Goal: Find specific page/section: Find specific page/section

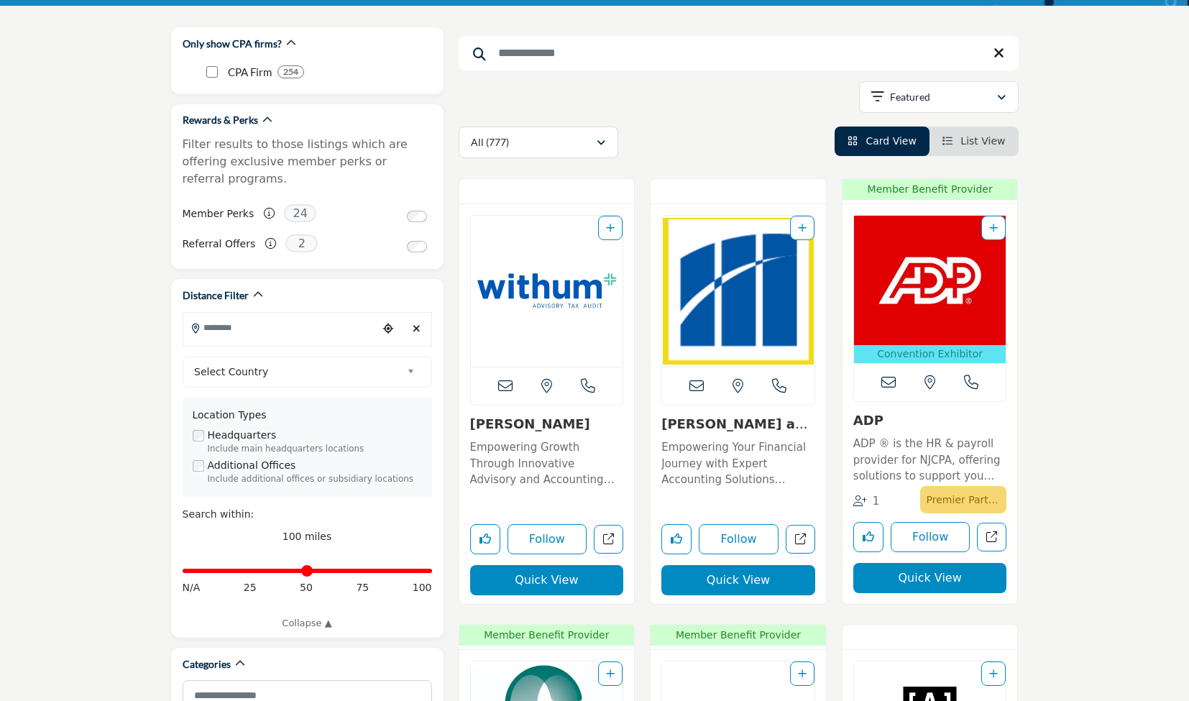
scroll to position [173, 0]
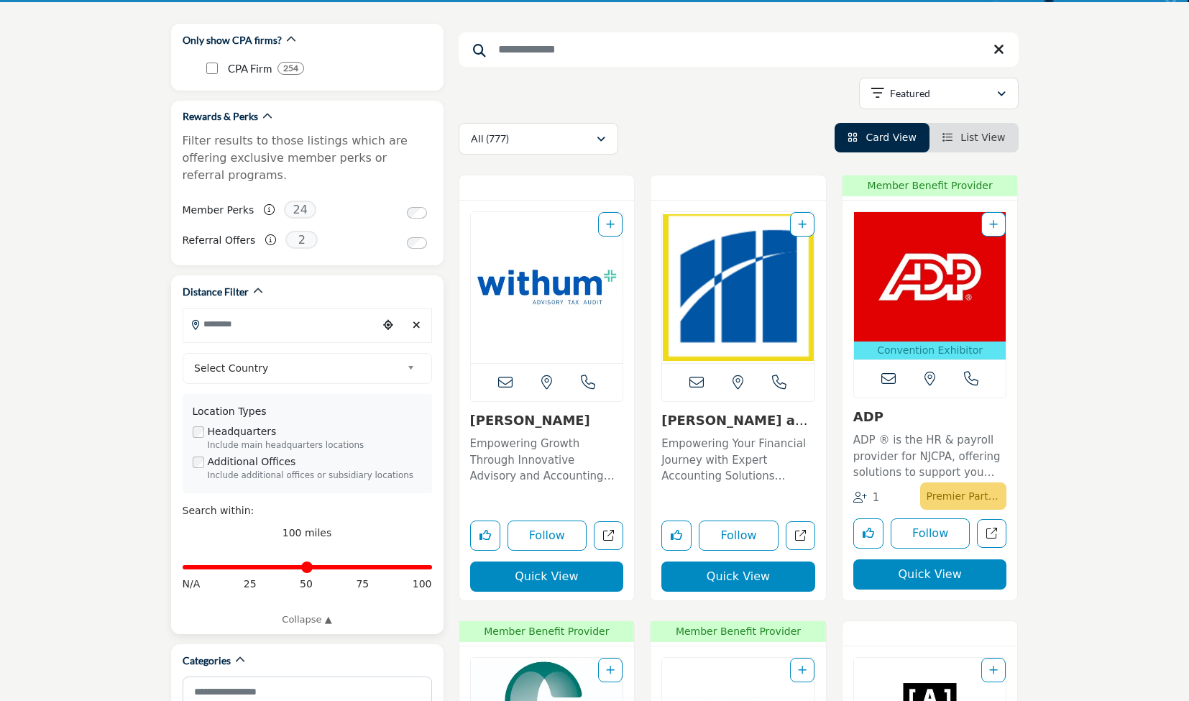
click at [234, 310] on input "Search Location" at bounding box center [280, 324] width 194 height 28
type input "*****"
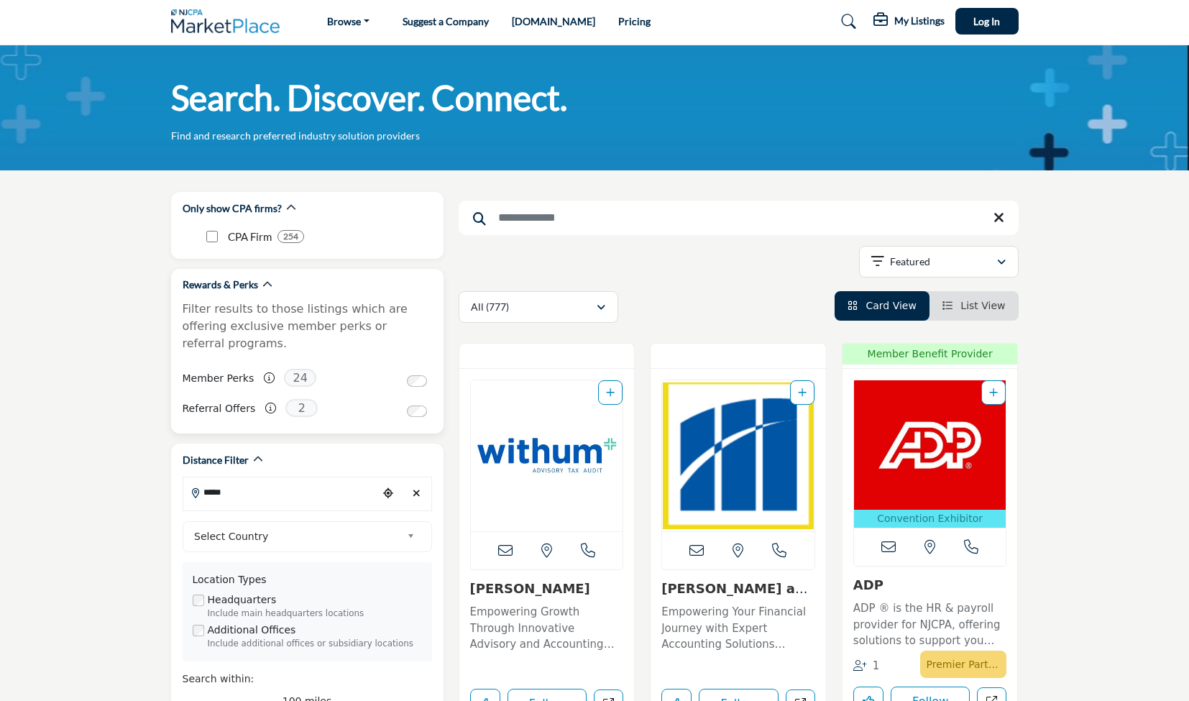
scroll to position [0, 0]
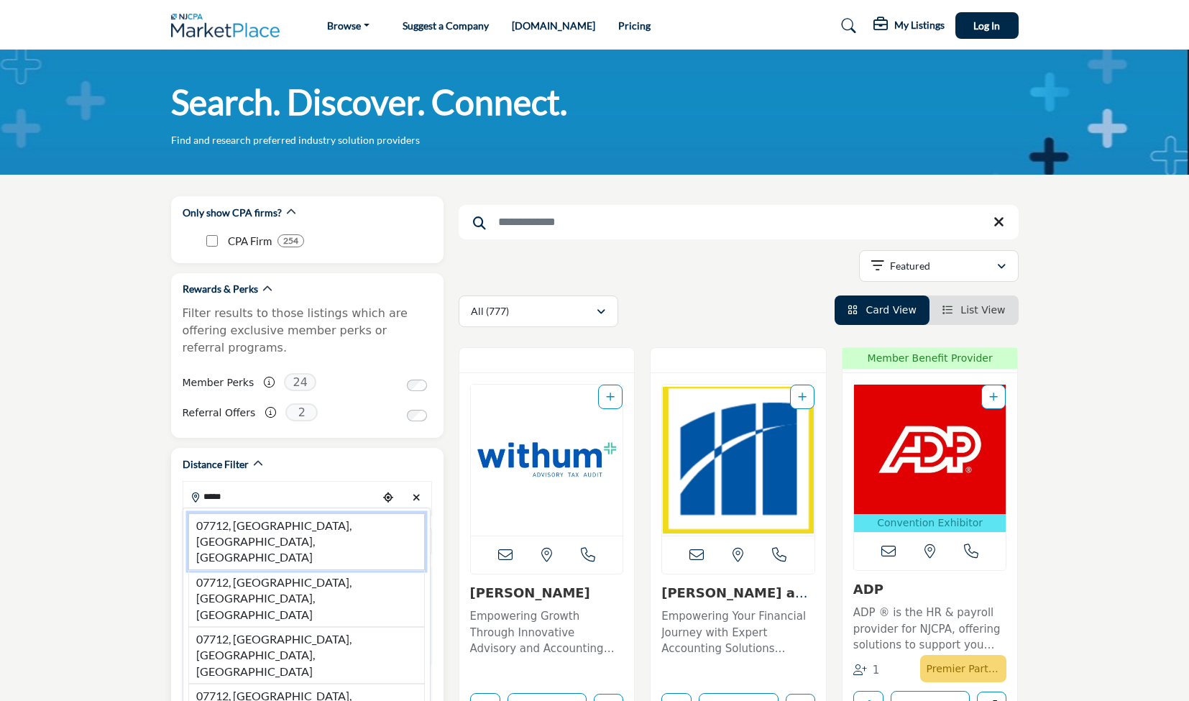
click at [297, 513] on li "07712, [GEOGRAPHIC_DATA], [GEOGRAPHIC_DATA], [GEOGRAPHIC_DATA]" at bounding box center [306, 541] width 237 height 57
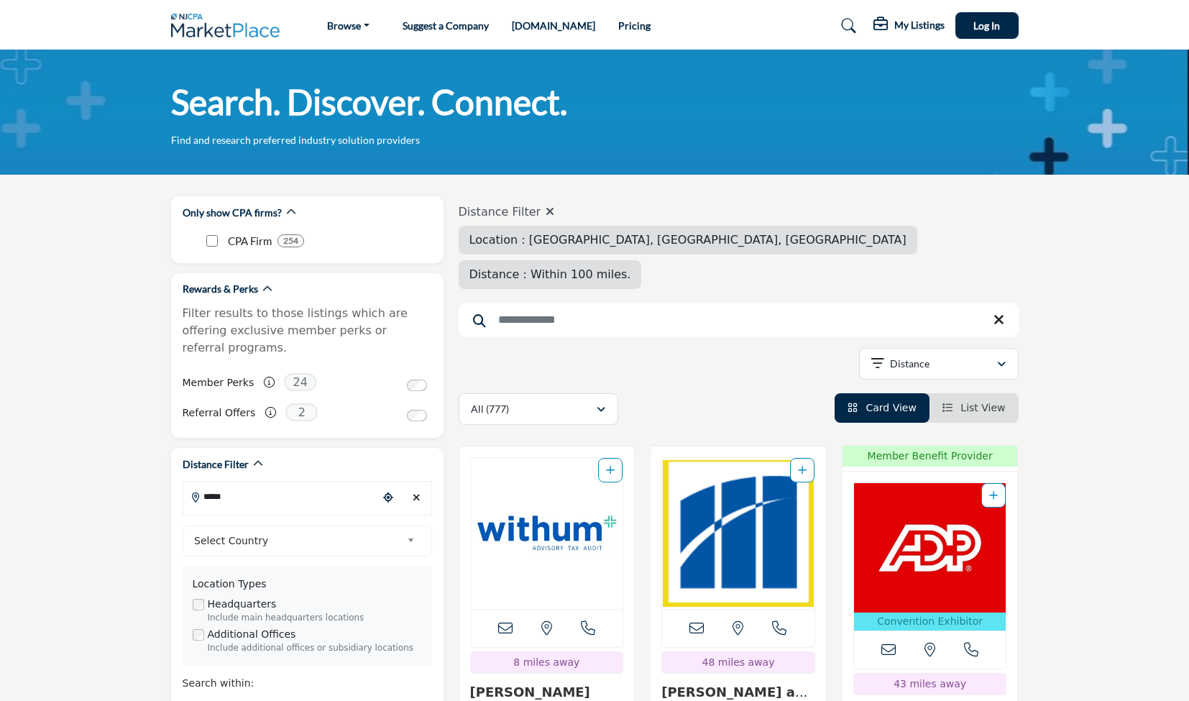
type input "**********"
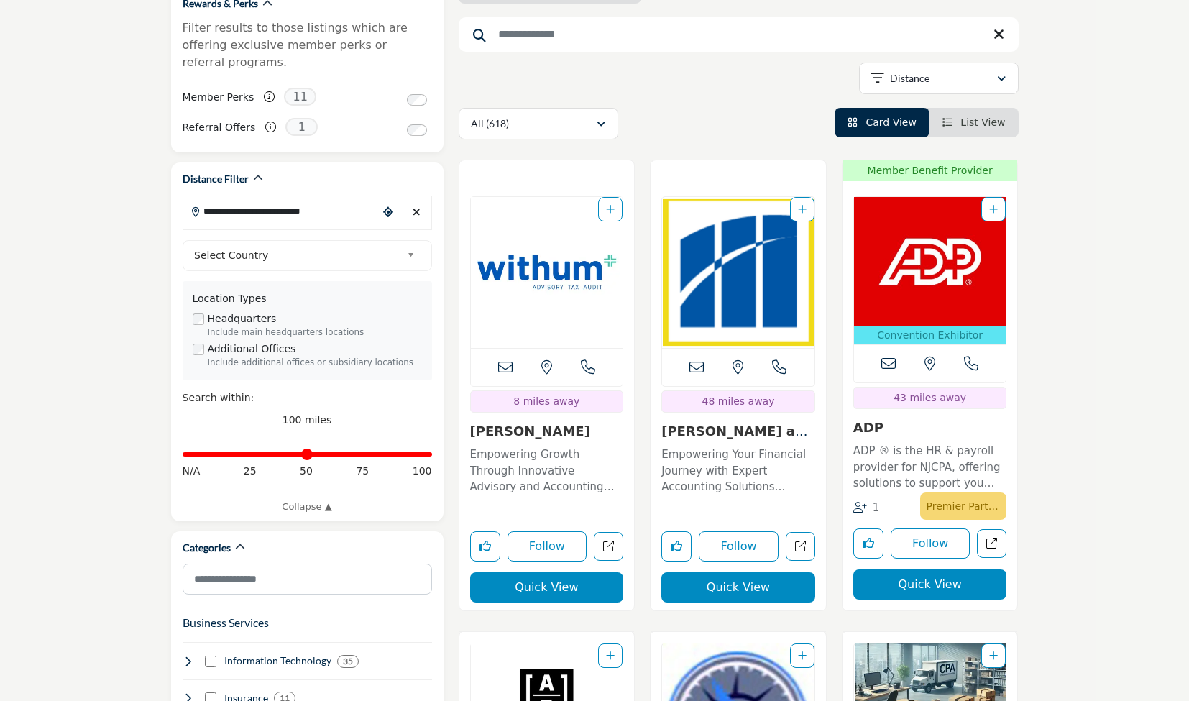
scroll to position [286, 0]
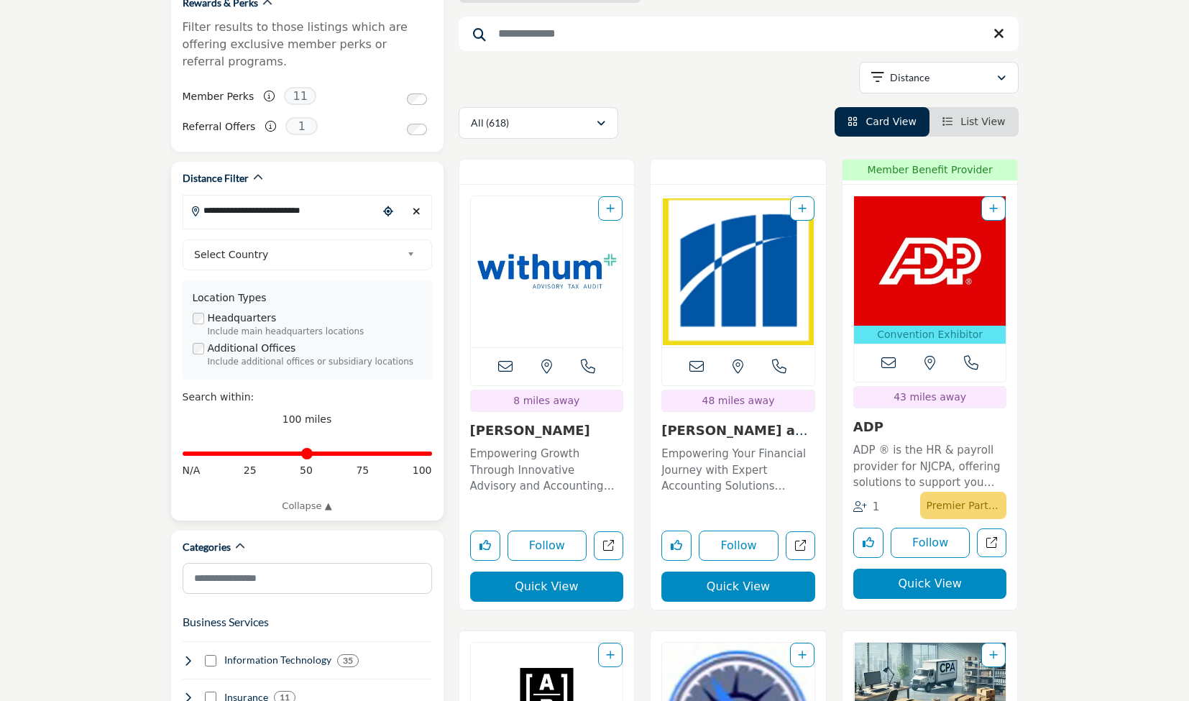
click at [243, 452] on input "Distance in miles" at bounding box center [308, 453] width 250 height 3
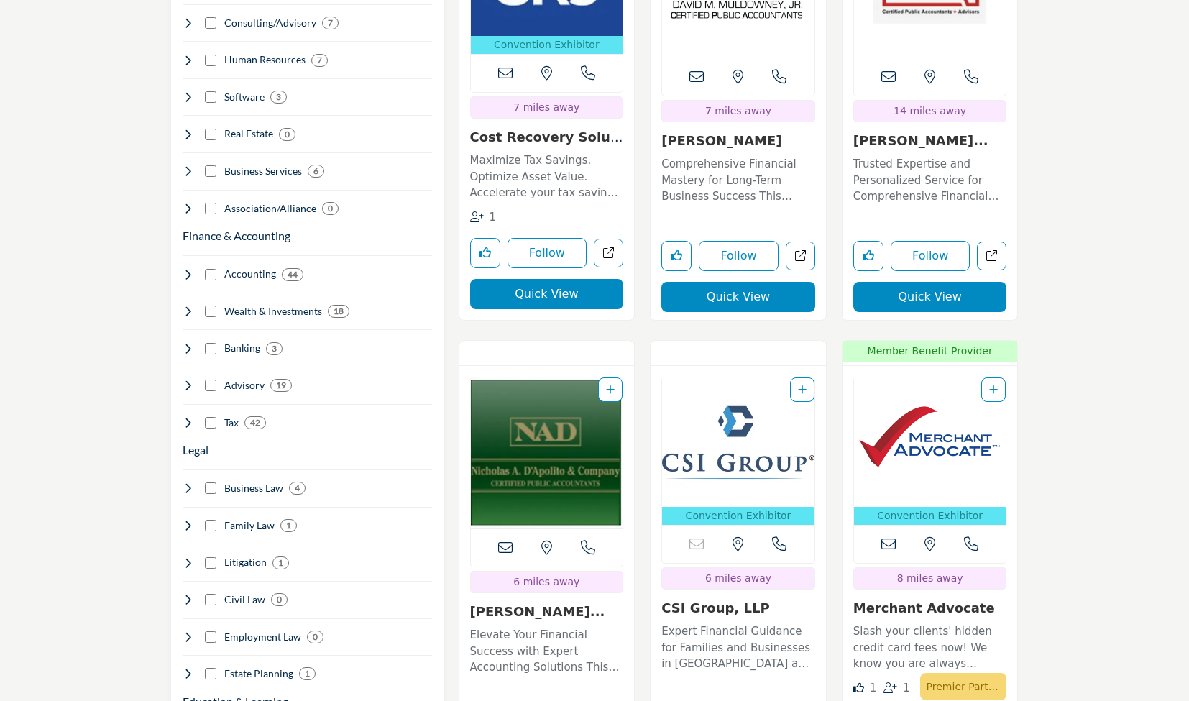
scroll to position [1044, 0]
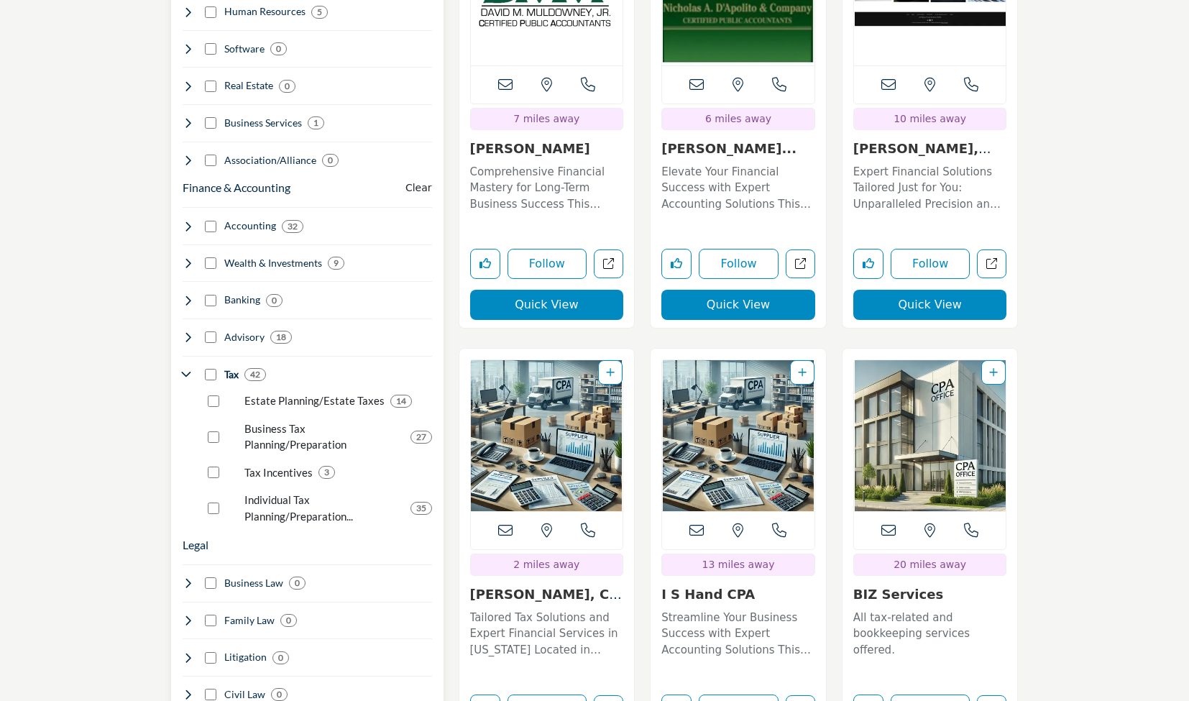
scroll to position [1067, 0]
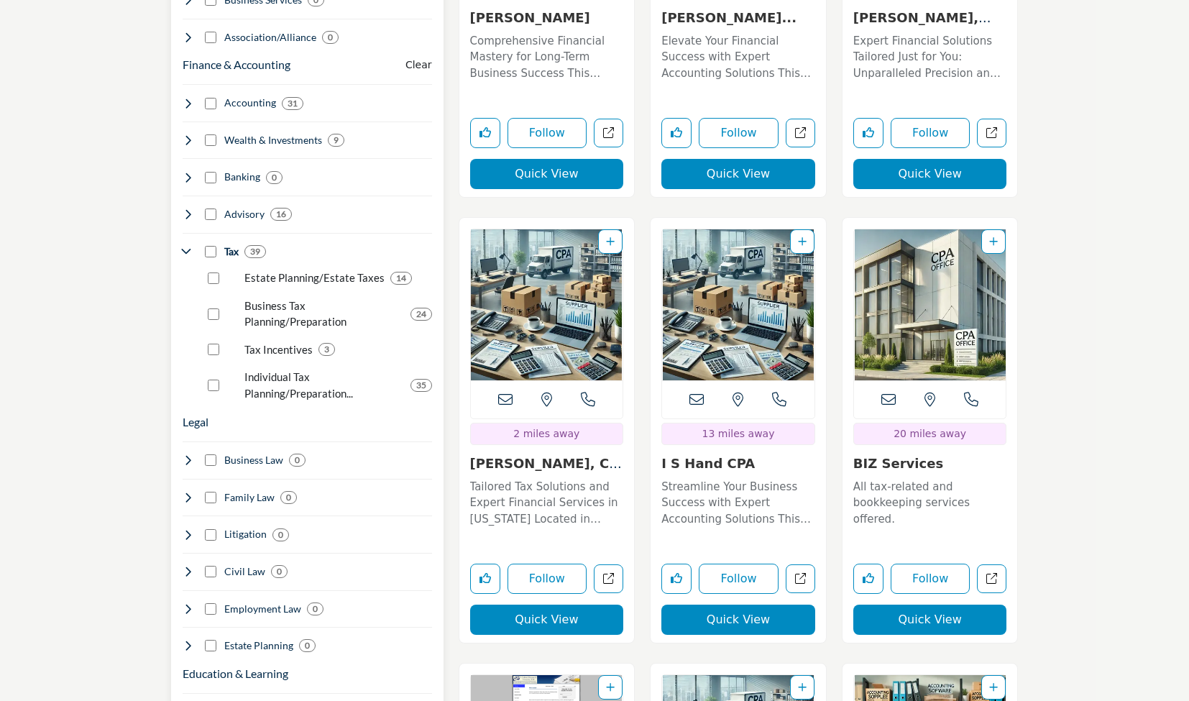
scroll to position [1170, 0]
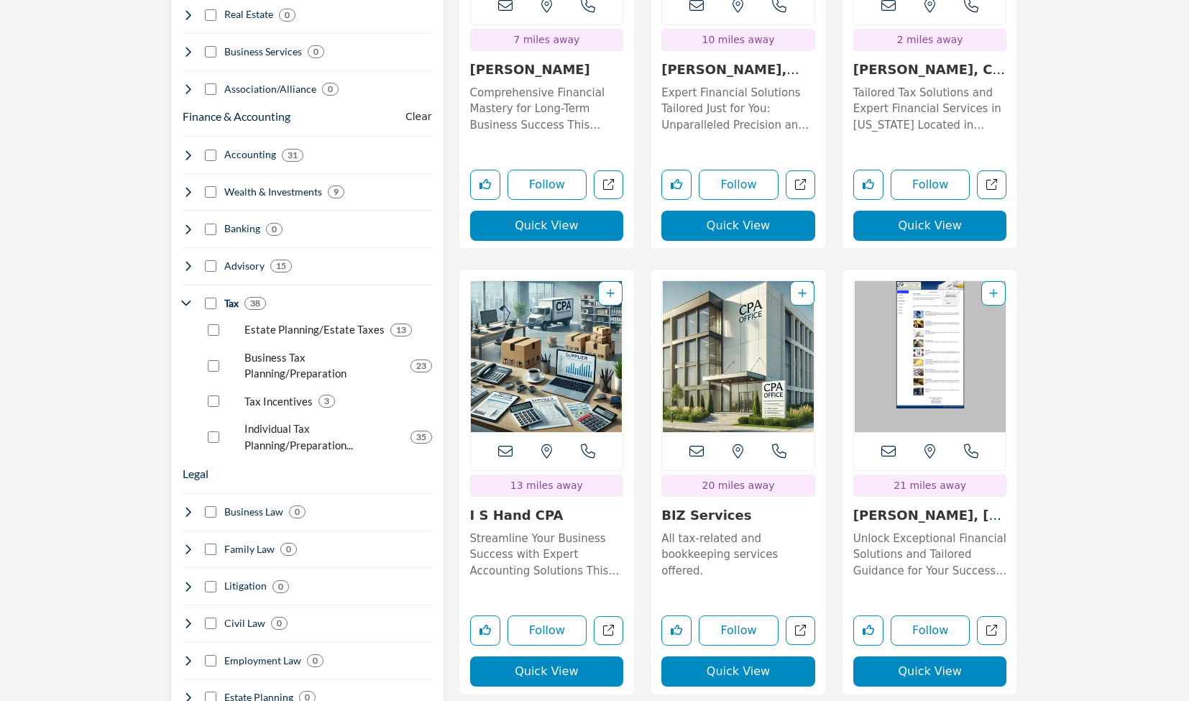
scroll to position [1117, 0]
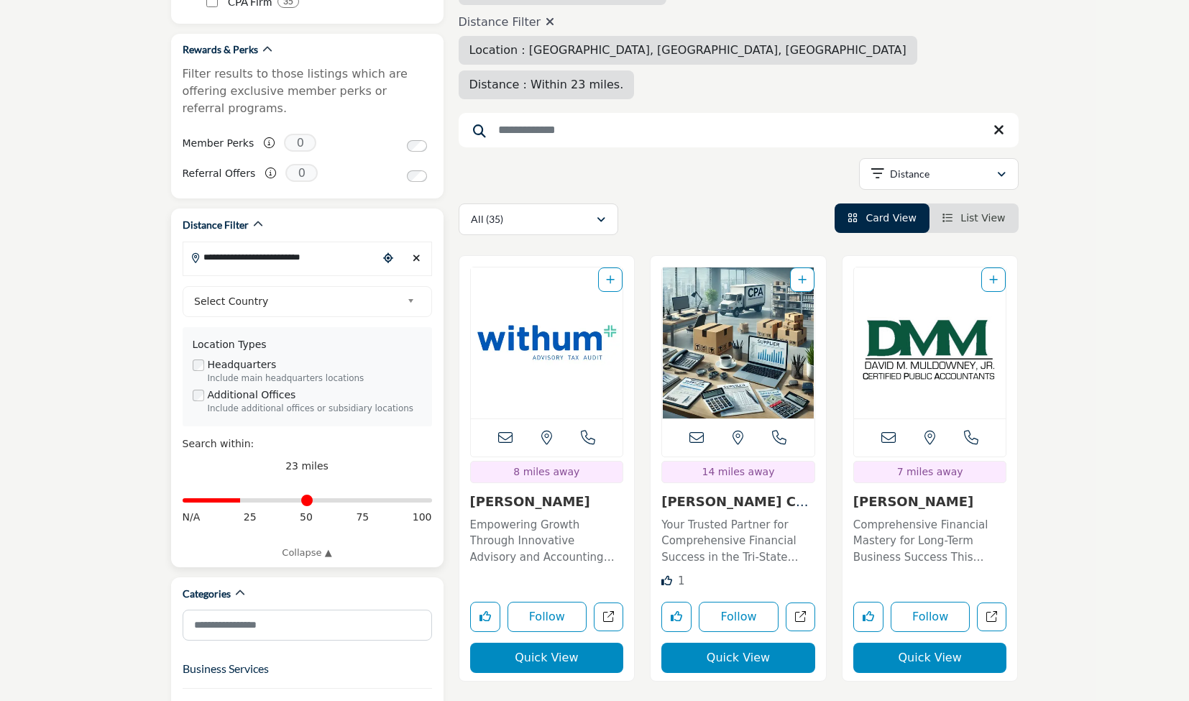
scroll to position [306, 0]
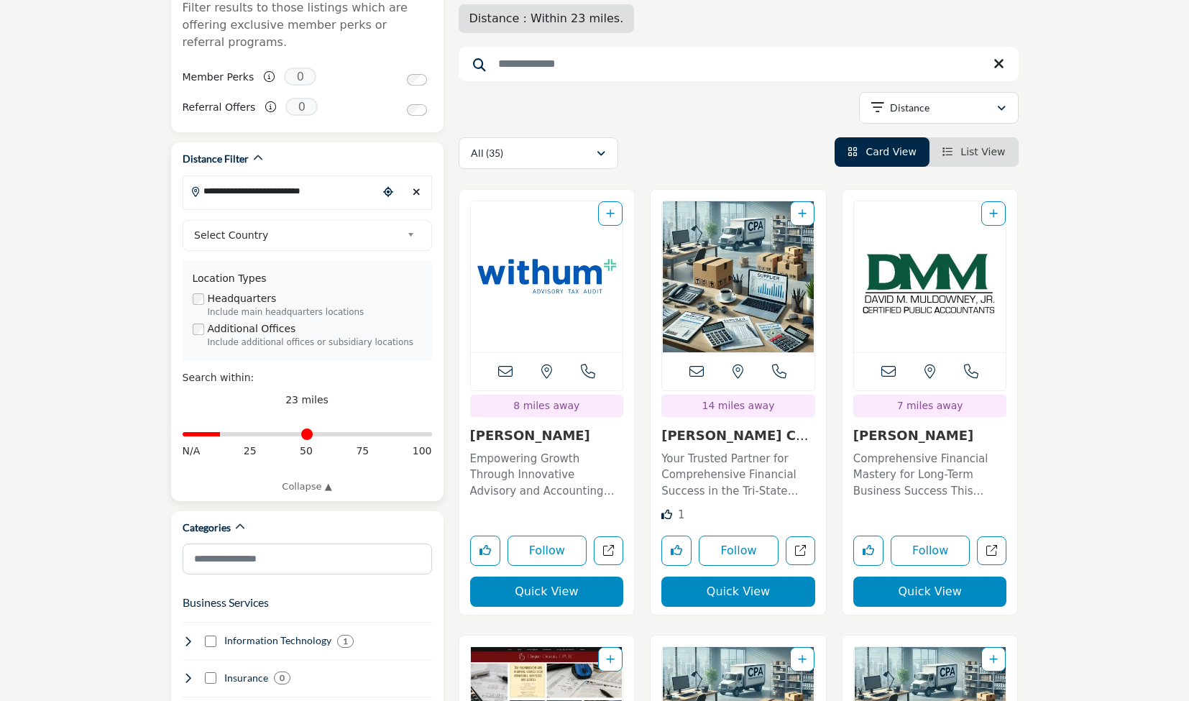
drag, startPoint x: 242, startPoint y: 419, endPoint x: 221, endPoint y: 421, distance: 20.2
click at [221, 433] on input "Distance in miles" at bounding box center [308, 434] width 250 height 3
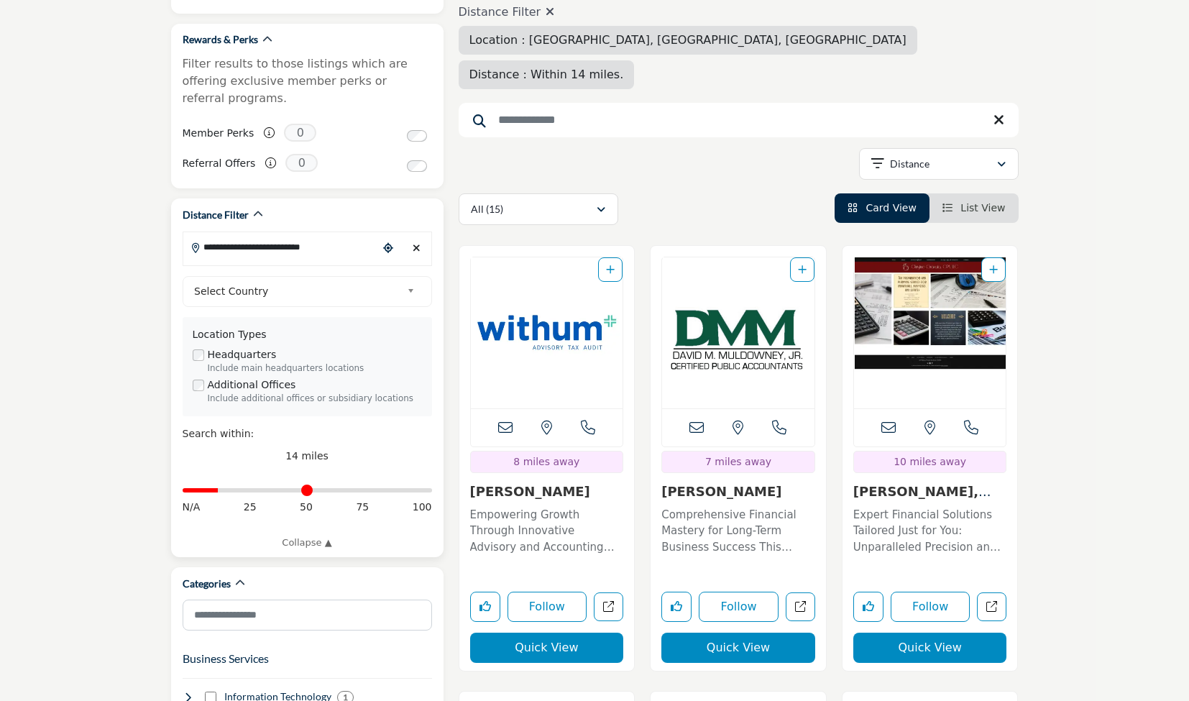
scroll to position [250, 0]
drag, startPoint x: 223, startPoint y: 475, endPoint x: 213, endPoint y: 477, distance: 10.2
type input "**"
click at [213, 488] on input "Distance in miles" at bounding box center [308, 489] width 250 height 3
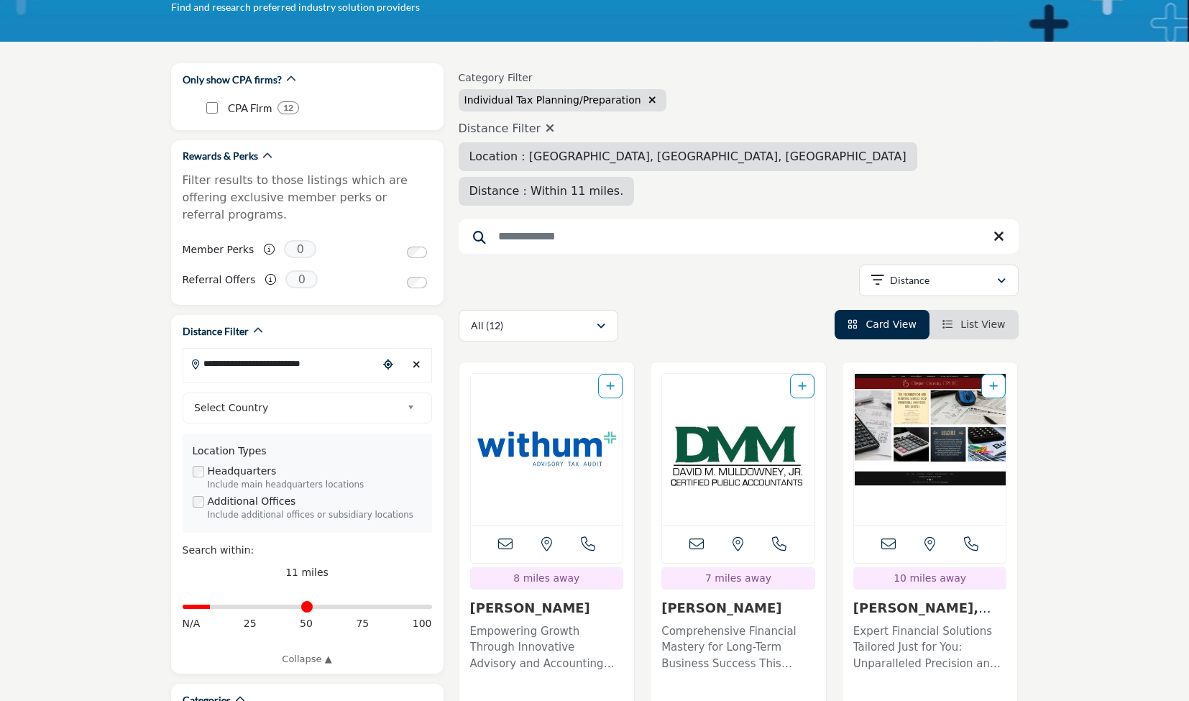
scroll to position [100, 0]
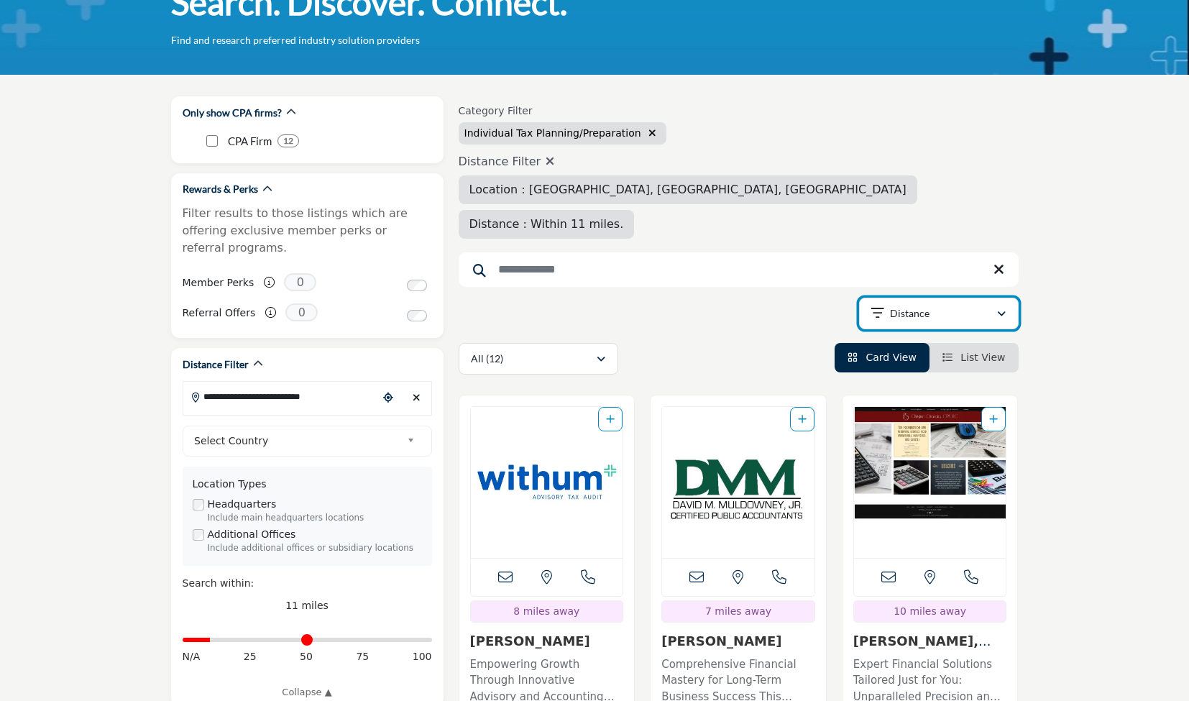
click at [956, 305] on div "Distance" at bounding box center [934, 313] width 125 height 17
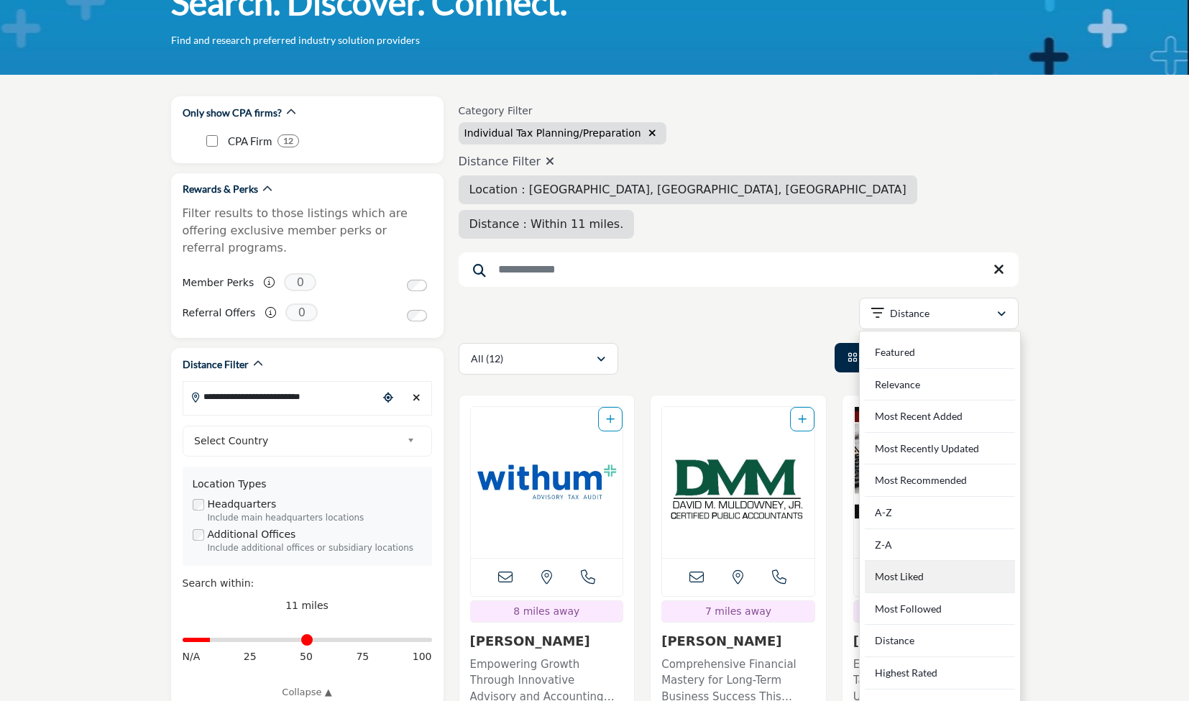
click at [947, 561] on div "Most Liked" at bounding box center [940, 577] width 150 height 32
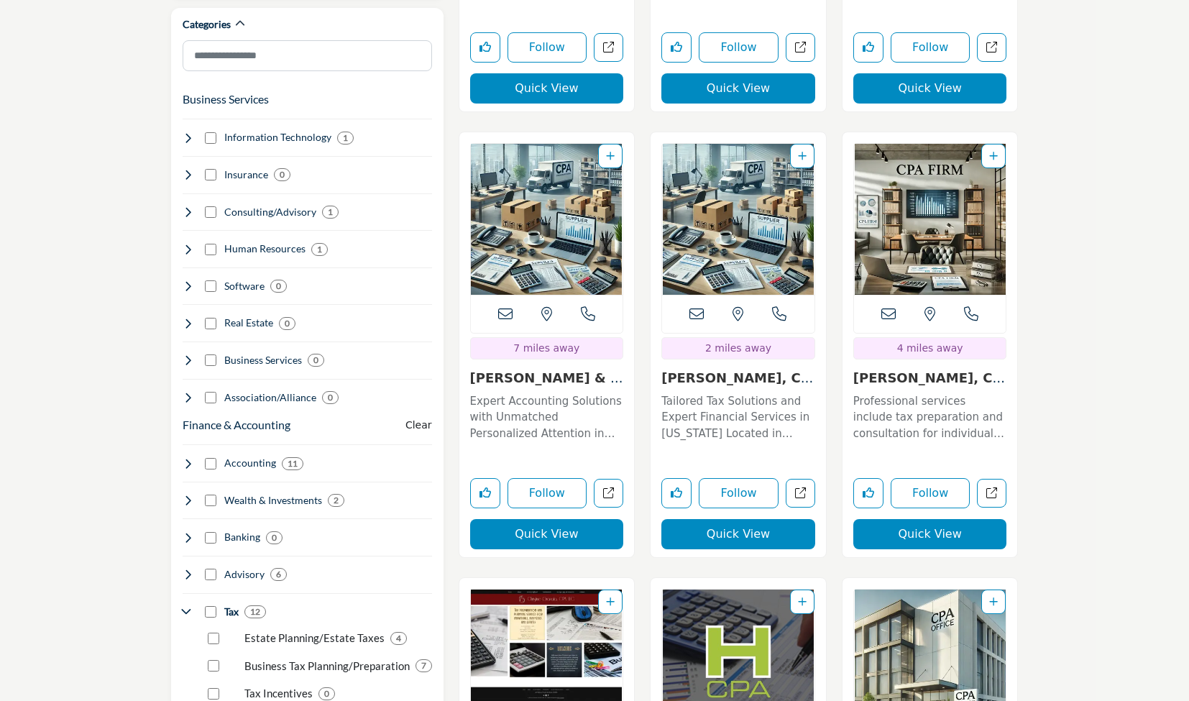
scroll to position [800, 0]
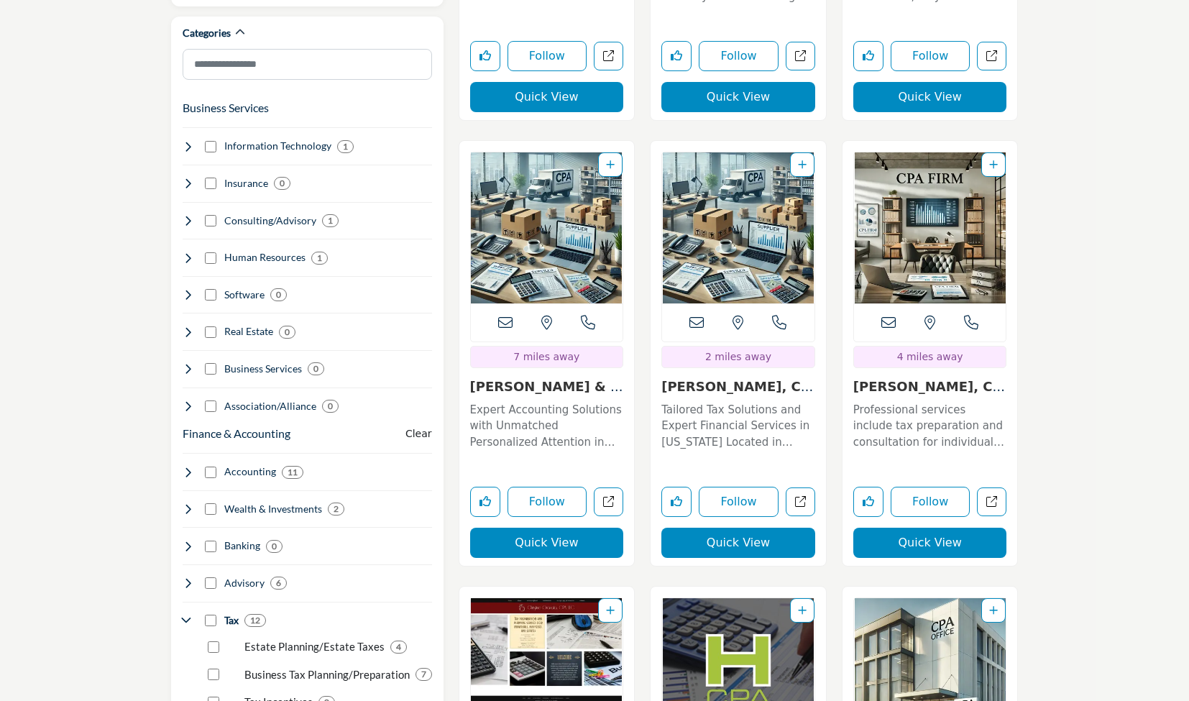
click at [726, 212] on img "Open Listing in new tab" at bounding box center [738, 227] width 152 height 151
